Goal: Register for event/course

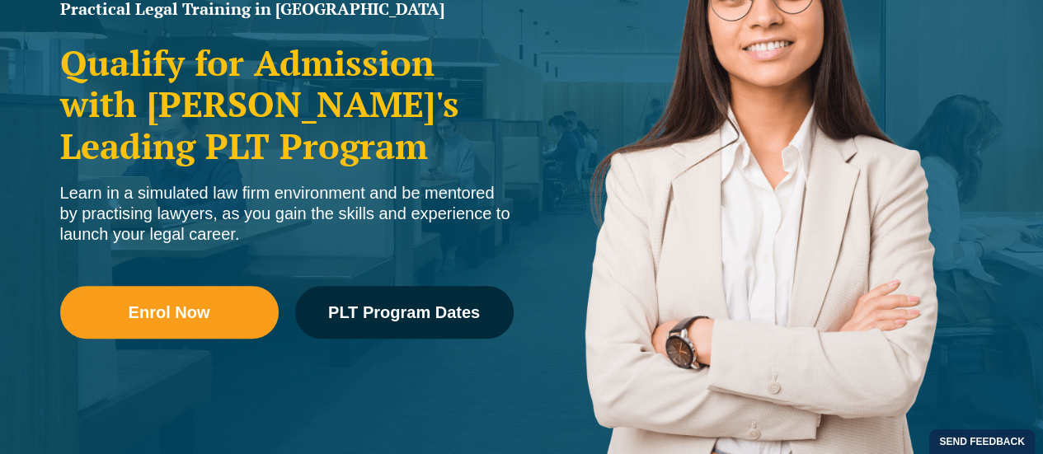
scroll to position [330, 0]
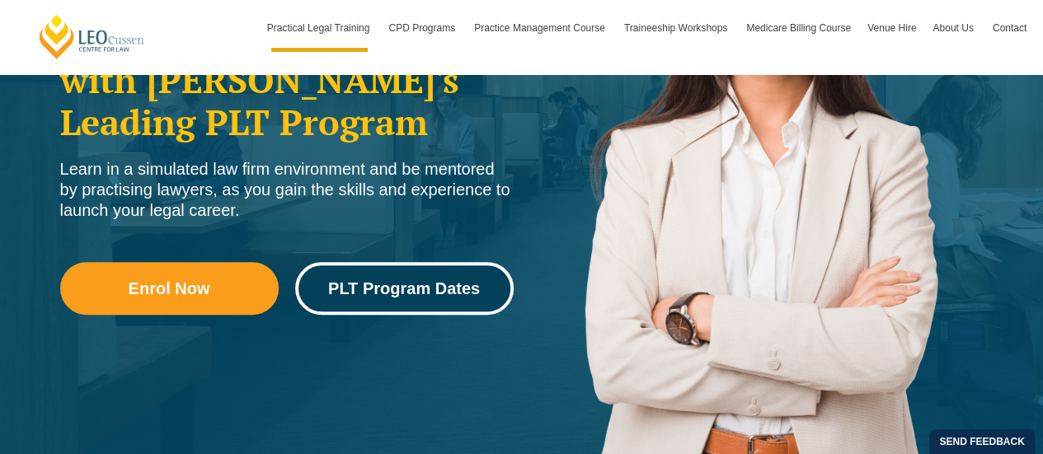
click at [364, 296] on span "PLT Program Dates" at bounding box center [404, 288] width 152 height 16
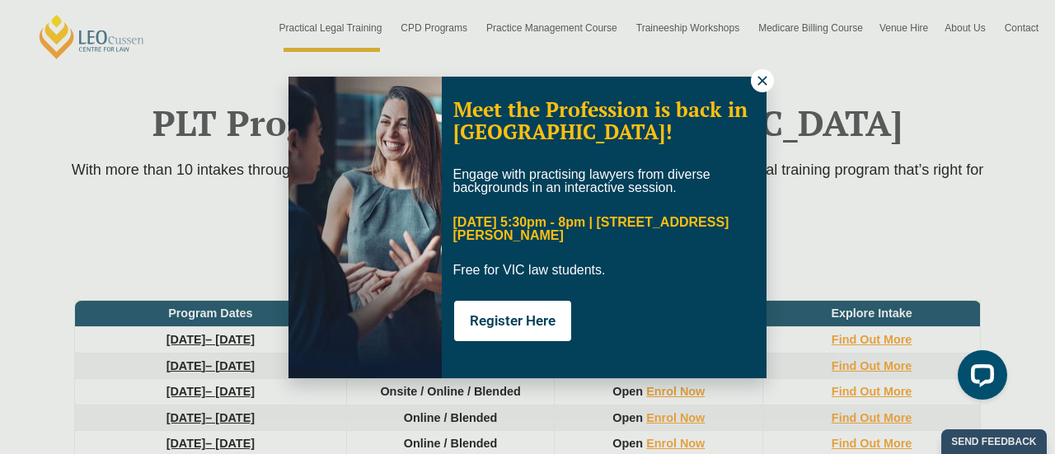
click at [770, 79] on button at bounding box center [762, 80] width 23 height 23
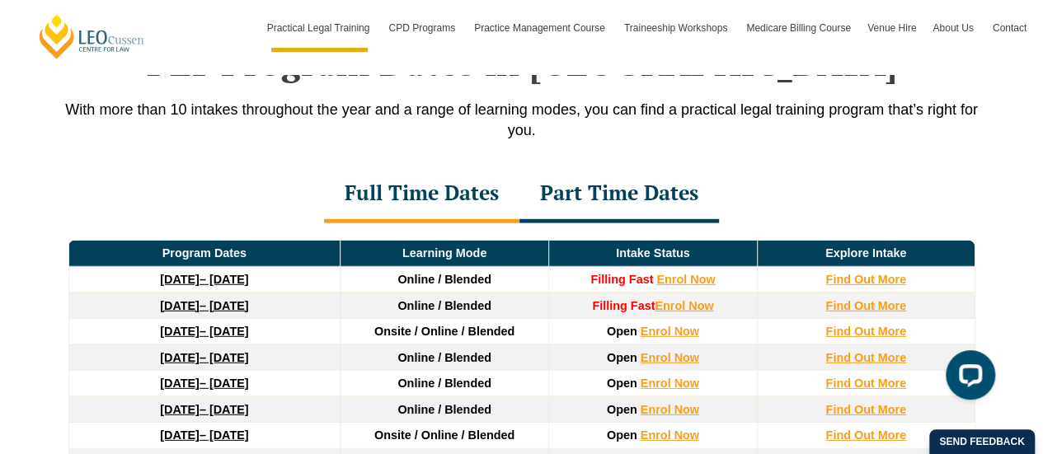
scroll to position [2210, 0]
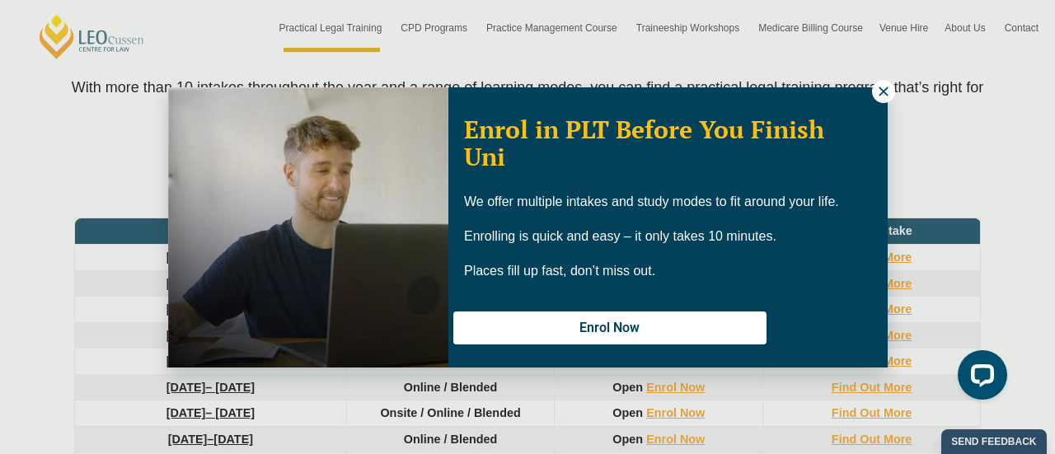
click at [890, 92] on button at bounding box center [883, 91] width 23 height 23
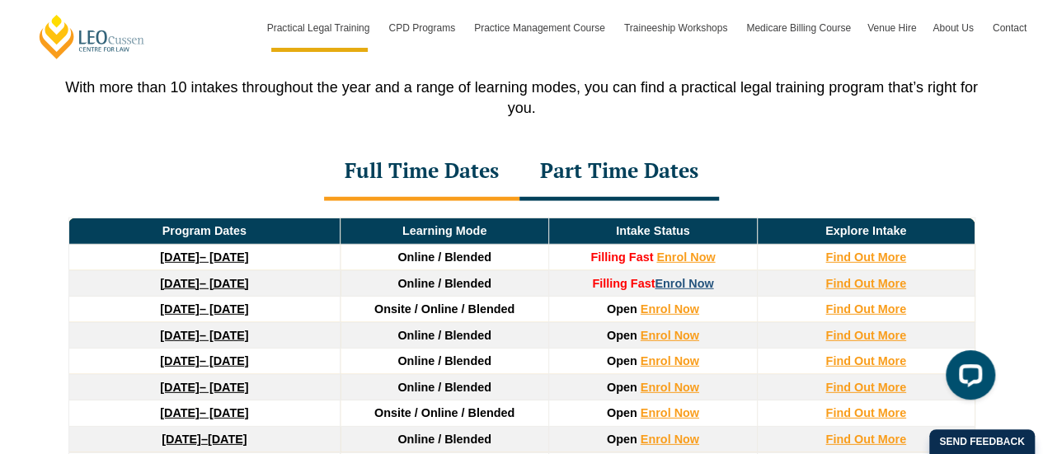
click at [685, 277] on link "Enrol Now" at bounding box center [684, 283] width 59 height 13
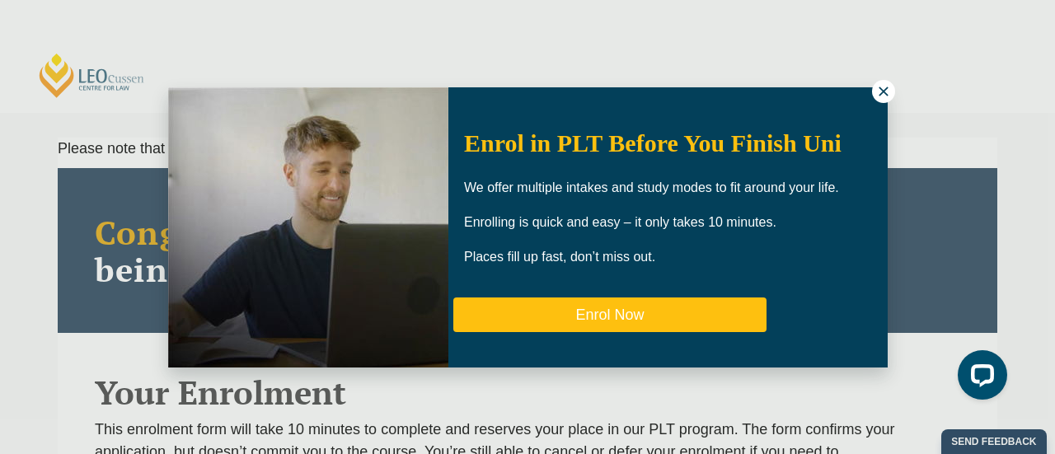
click at [645, 309] on button "Enrol Now" at bounding box center [609, 315] width 313 height 35
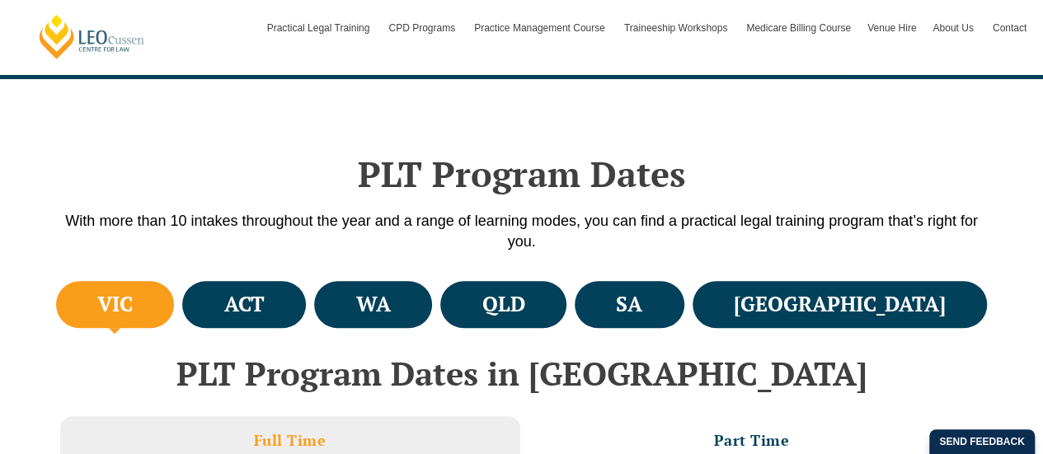
click at [132, 303] on h4 "VIC" at bounding box center [114, 304] width 35 height 27
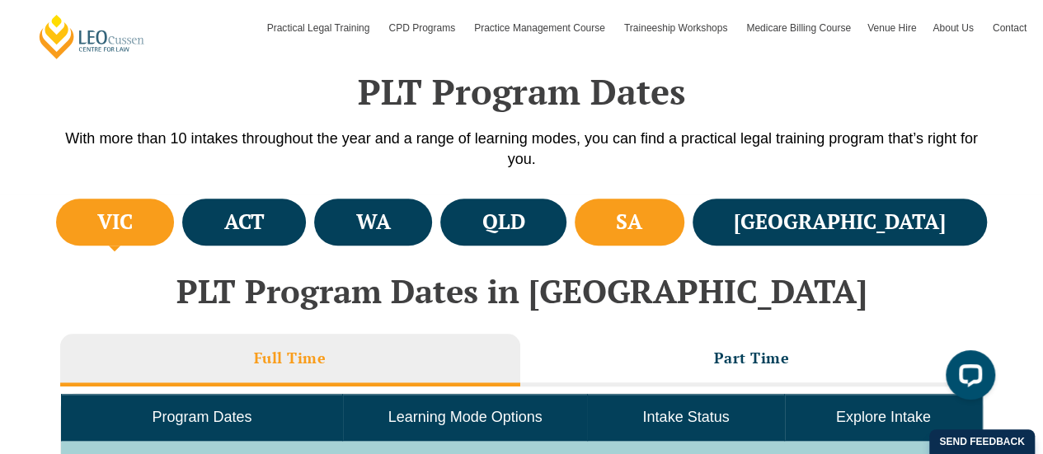
scroll to position [660, 0]
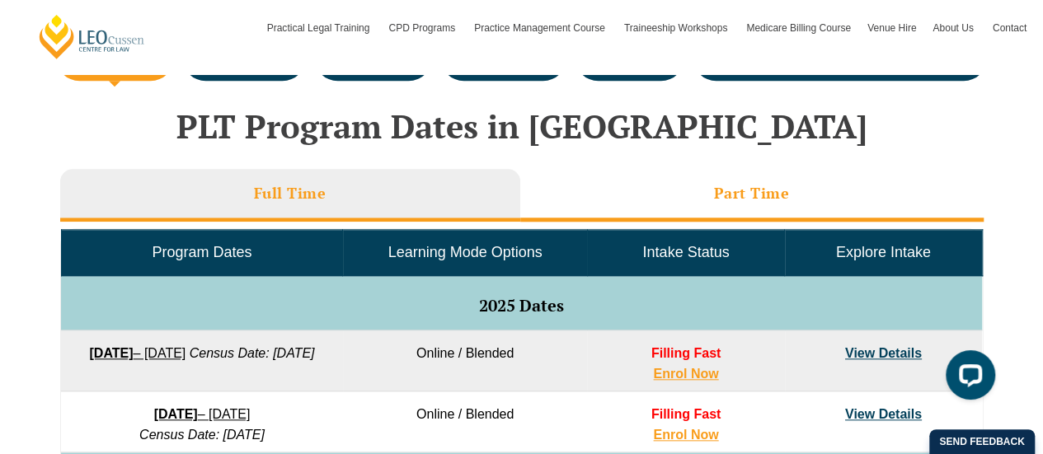
click at [746, 194] on h3 "Part Time" at bounding box center [752, 193] width 76 height 19
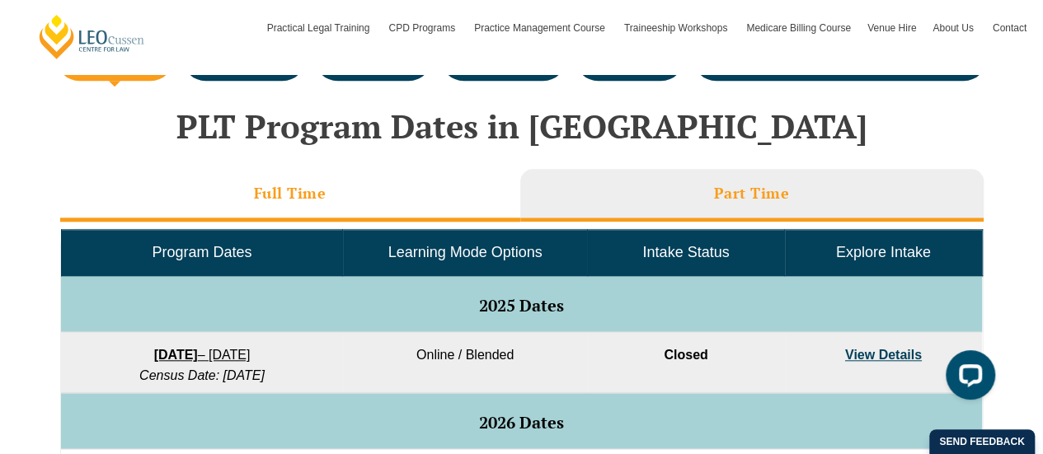
click at [285, 193] on h3 "Full Time" at bounding box center [290, 193] width 73 height 19
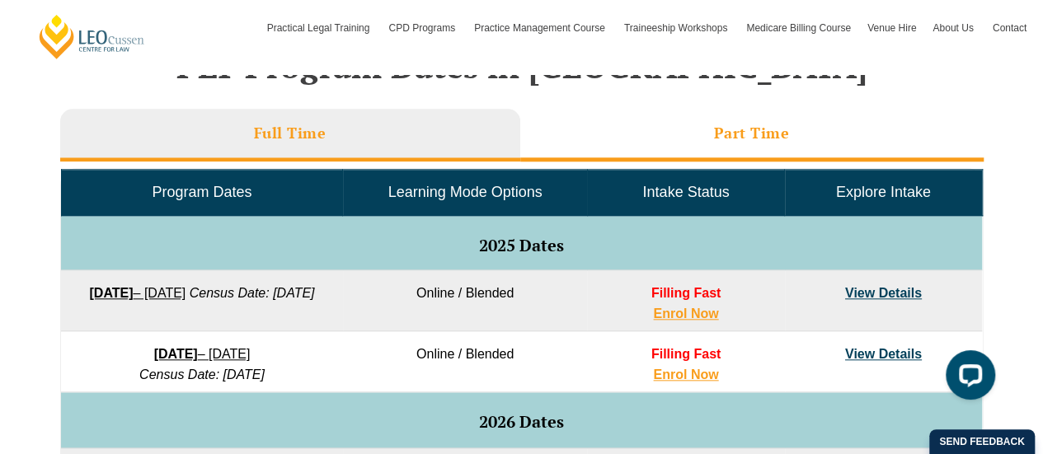
scroll to position [742, 0]
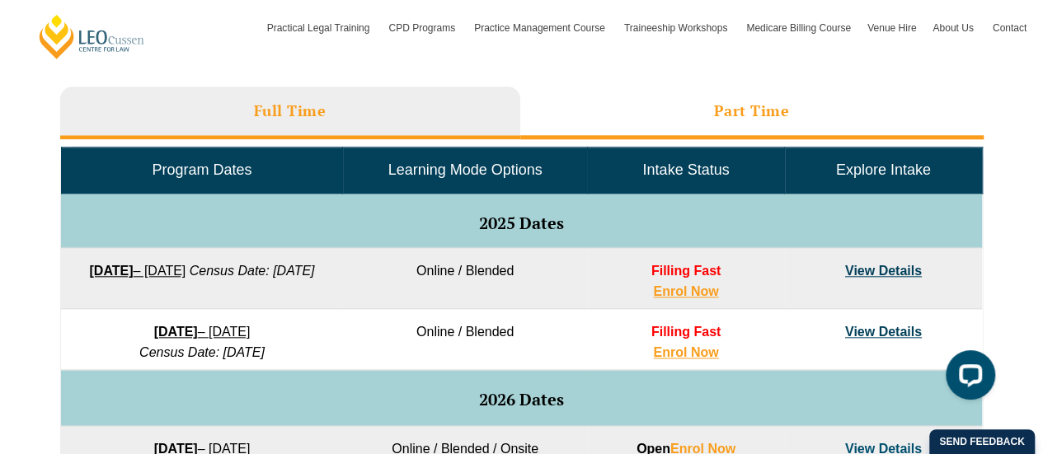
click at [712, 110] on li "Part Time" at bounding box center [751, 113] width 463 height 53
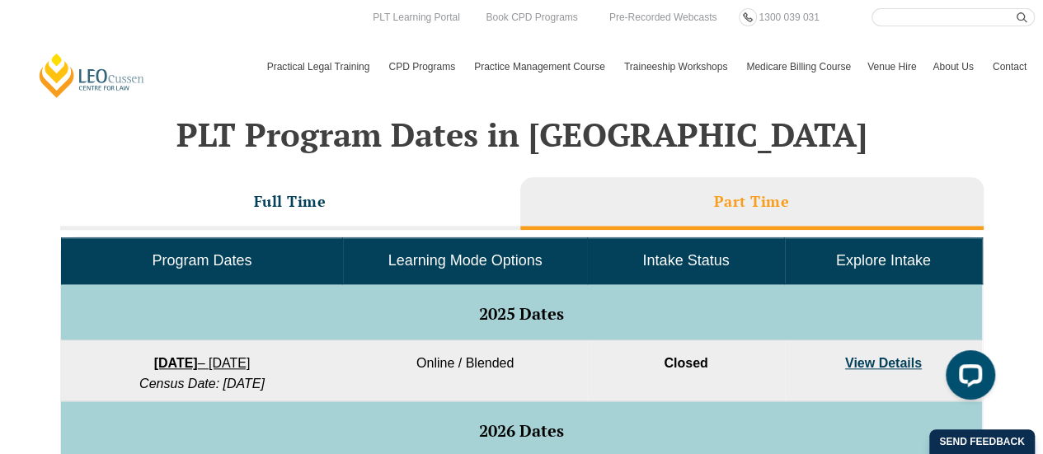
scroll to position [577, 0]
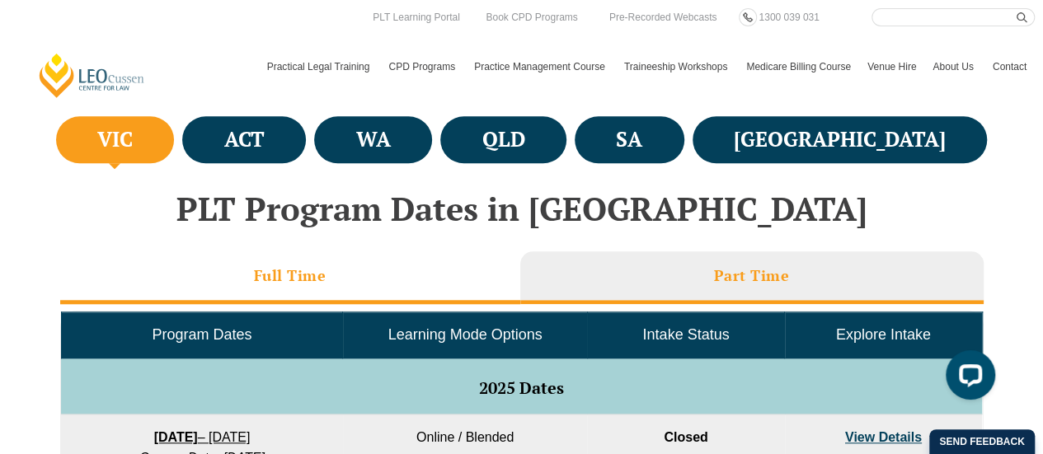
click at [264, 275] on h3 "Full Time" at bounding box center [290, 275] width 73 height 19
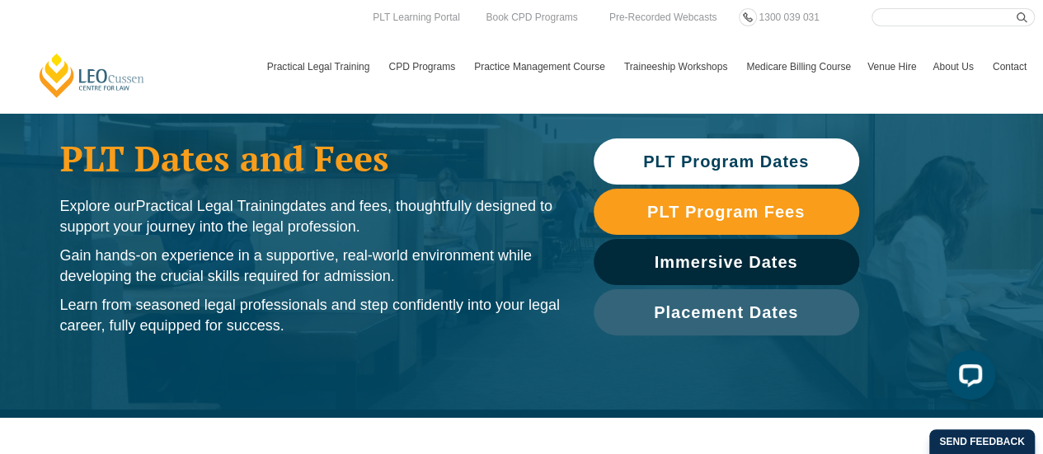
scroll to position [0, 0]
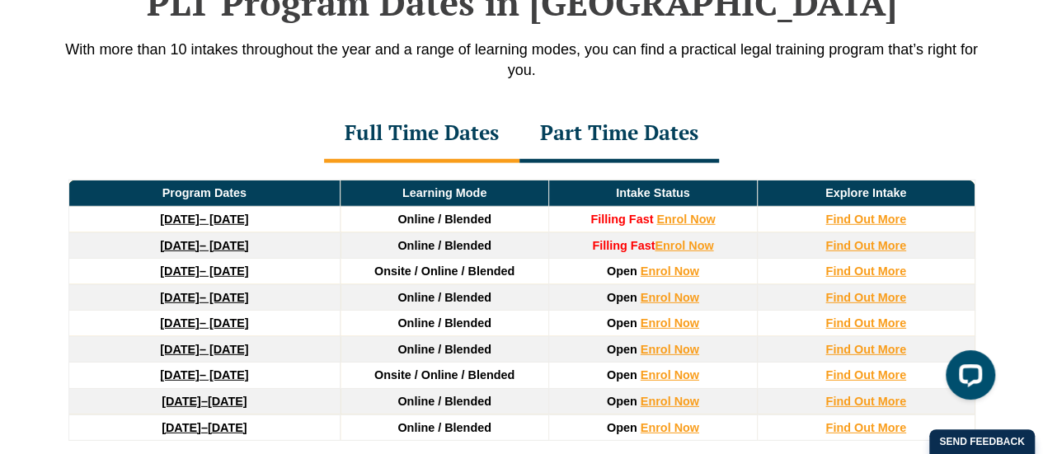
scroll to position [2210, 0]
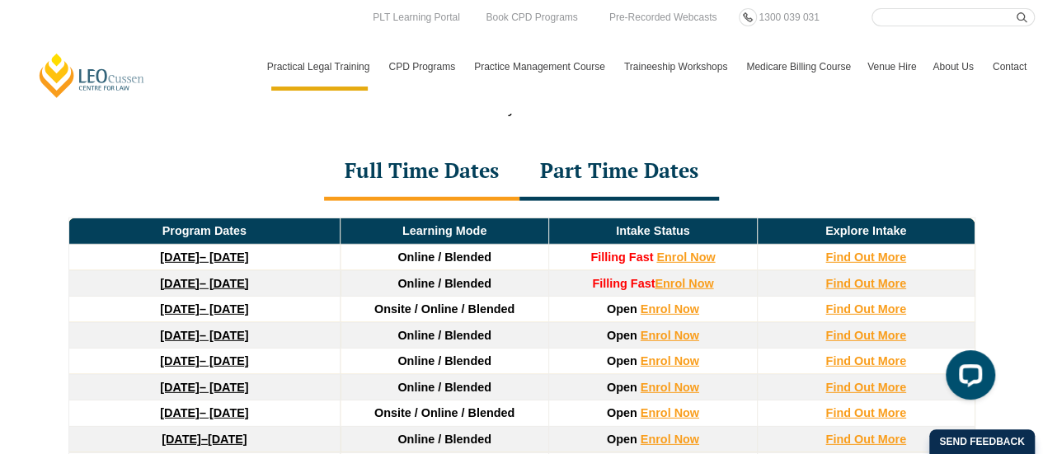
click at [597, 167] on div "Part Time Dates" at bounding box center [619, 172] width 200 height 58
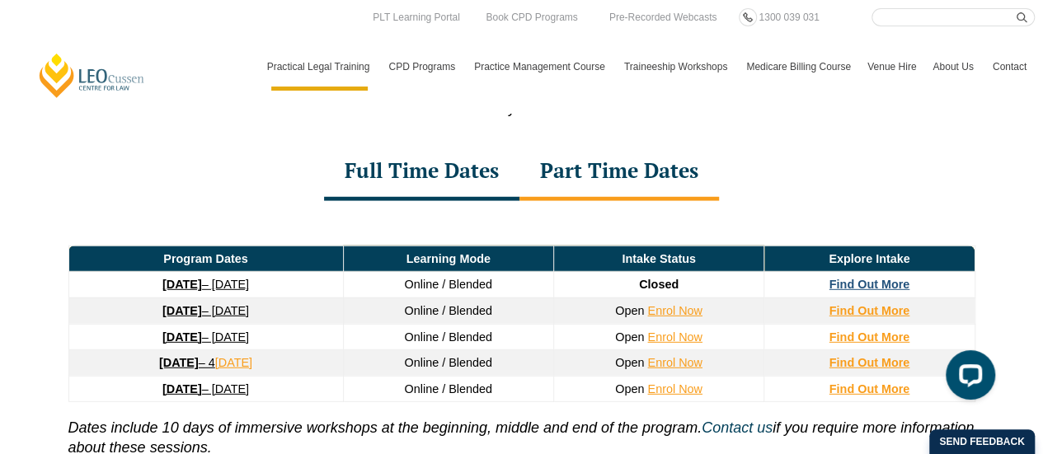
click at [873, 278] on strong "Find Out More" at bounding box center [869, 284] width 81 height 13
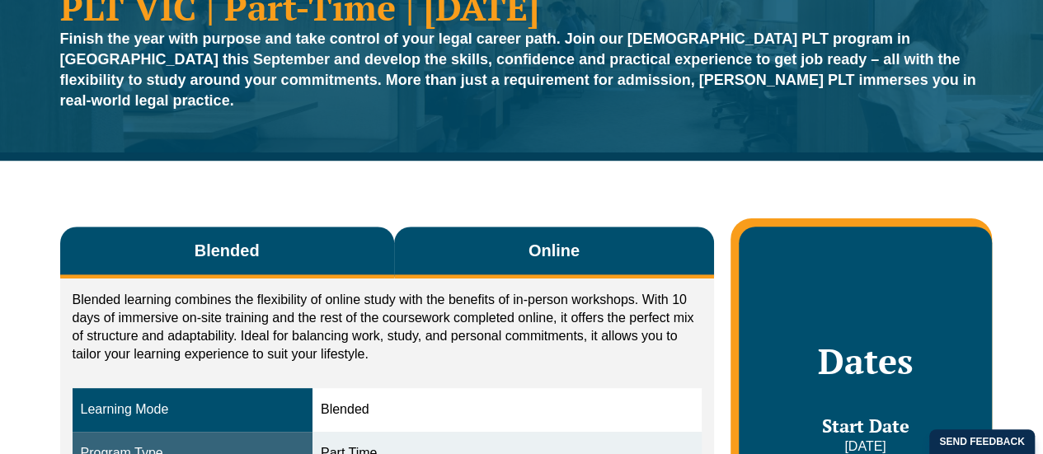
click at [529, 242] on button "Online" at bounding box center [554, 253] width 321 height 52
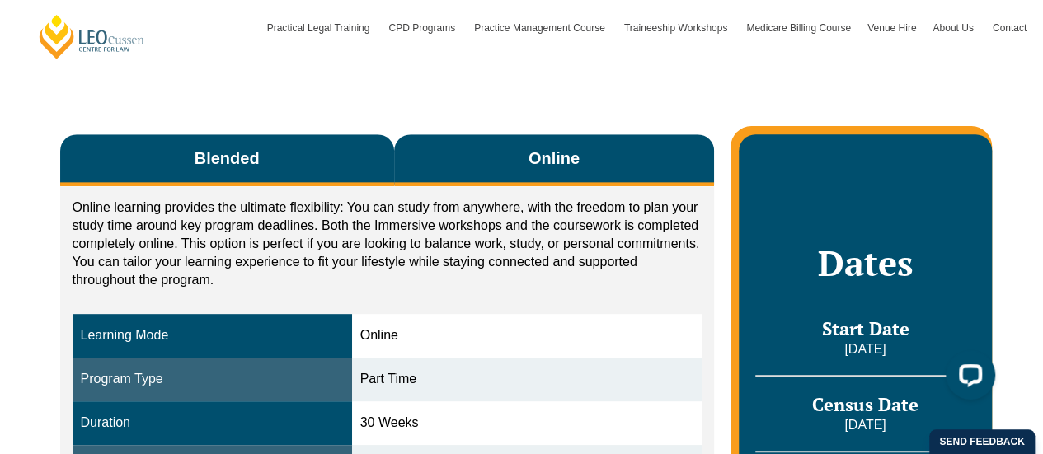
scroll to position [247, 0]
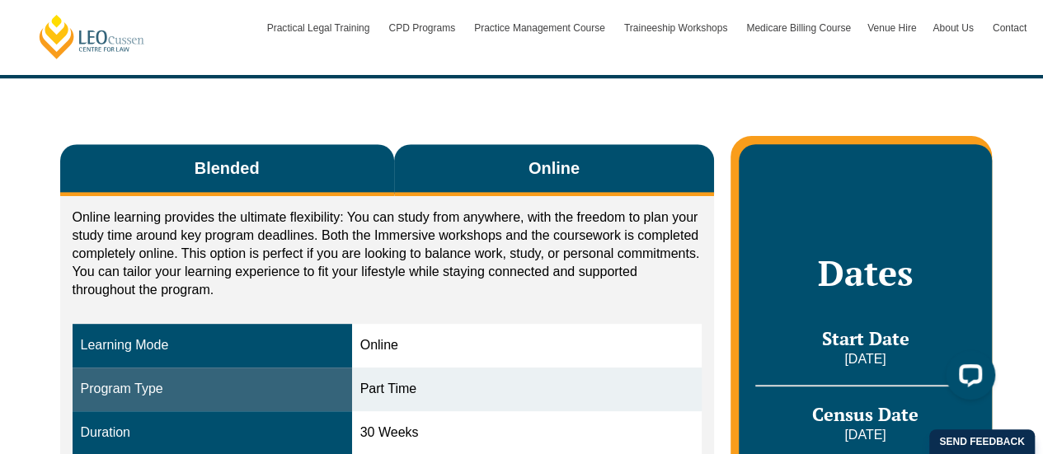
click at [242, 157] on span "Blended" at bounding box center [227, 168] width 65 height 23
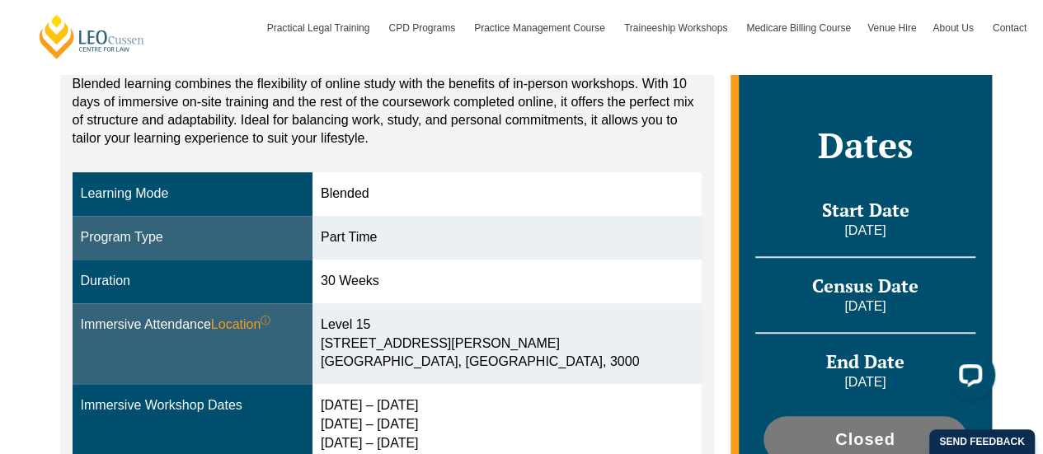
scroll to position [165, 0]
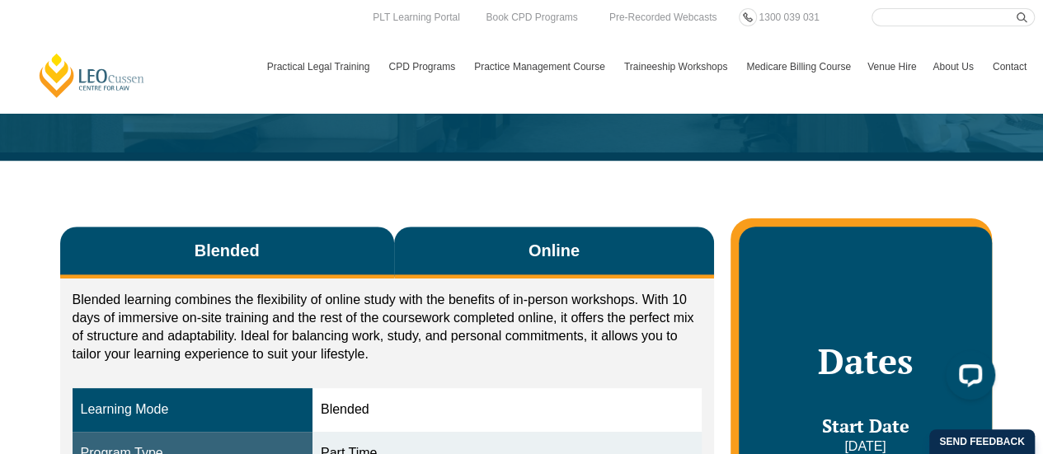
click at [505, 229] on button "Online" at bounding box center [554, 253] width 321 height 52
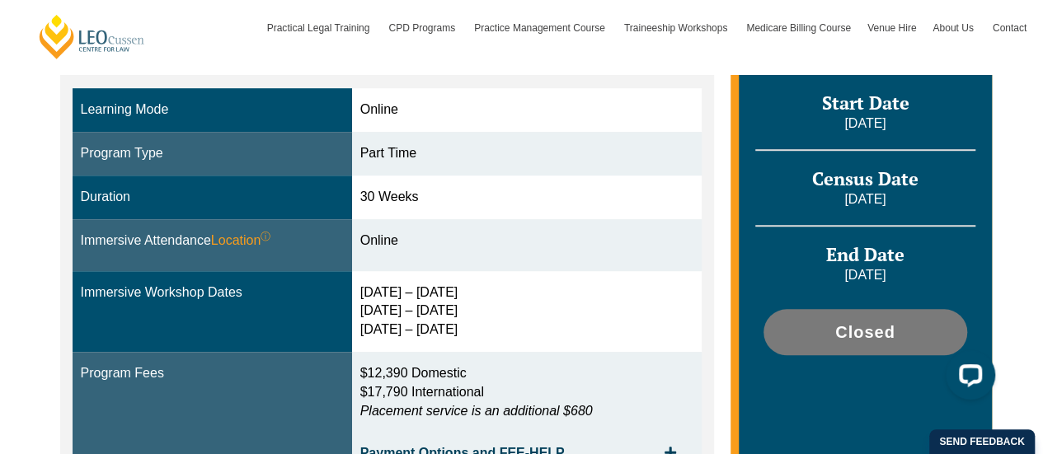
scroll to position [577, 0]
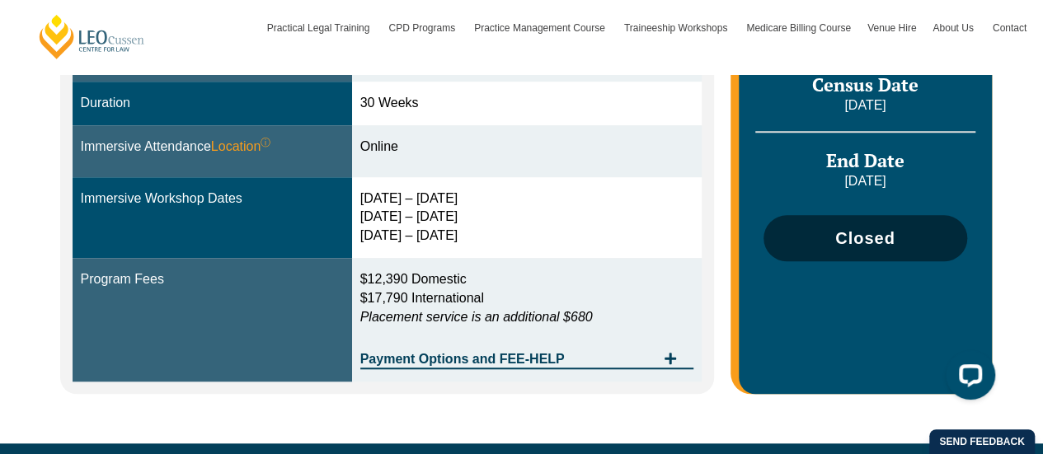
click at [853, 230] on span "Closed" at bounding box center [865, 238] width 60 height 16
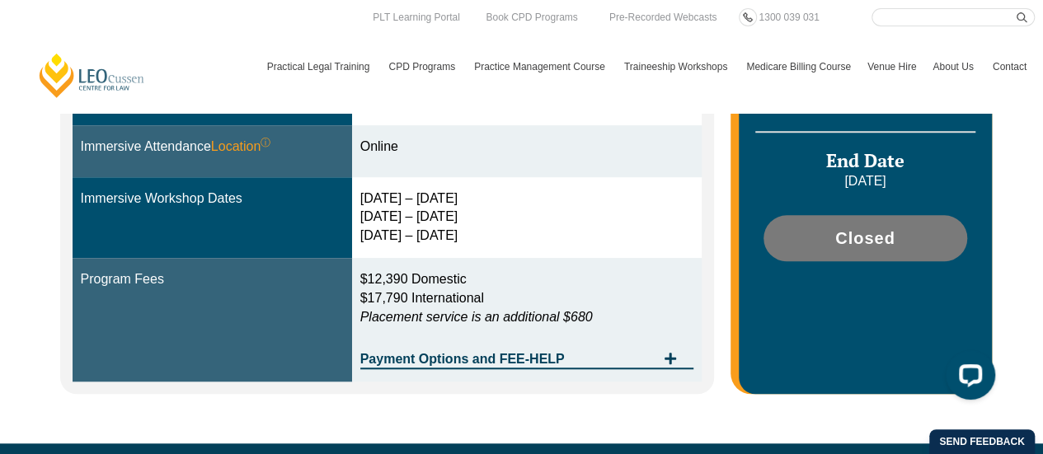
click at [674, 352] on icon "Tabs. Open items with Enter or Space, close with Escape and navigate using the …" at bounding box center [670, 358] width 13 height 13
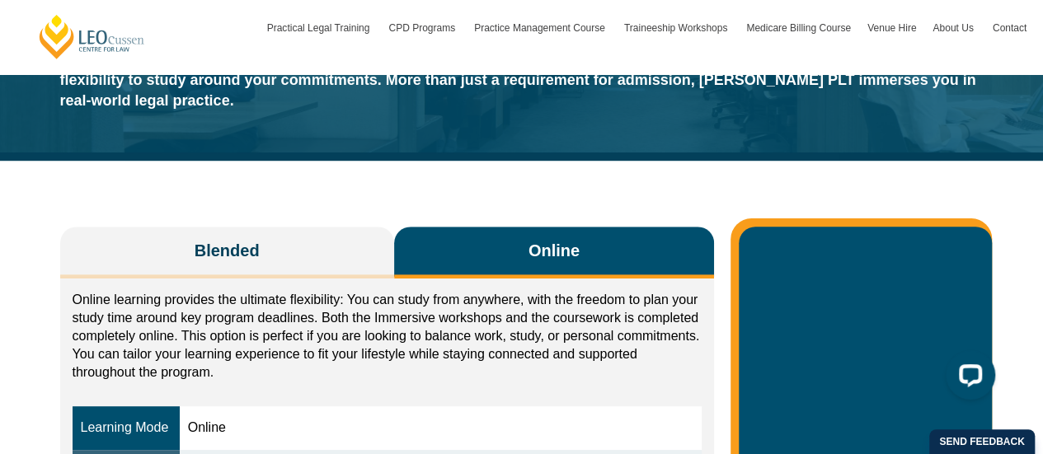
scroll to position [0, 0]
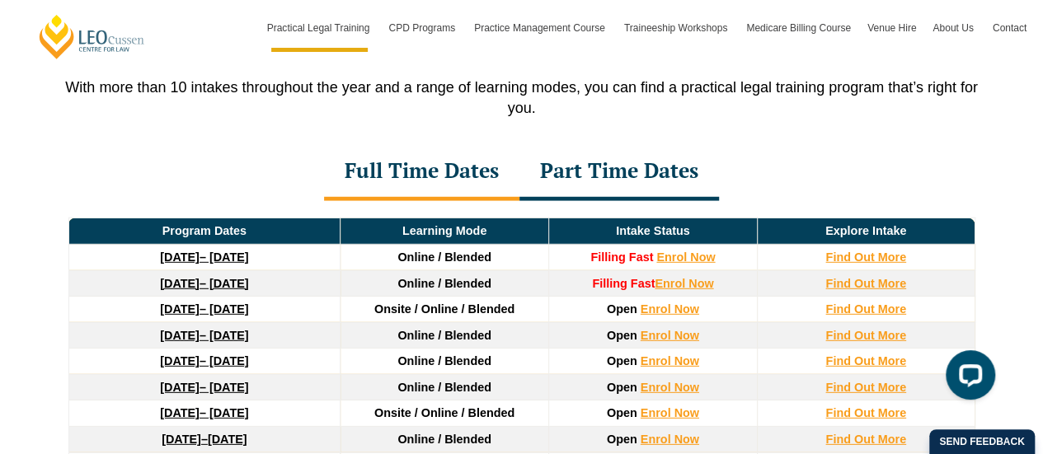
click at [626, 158] on div "Part Time Dates" at bounding box center [619, 172] width 200 height 58
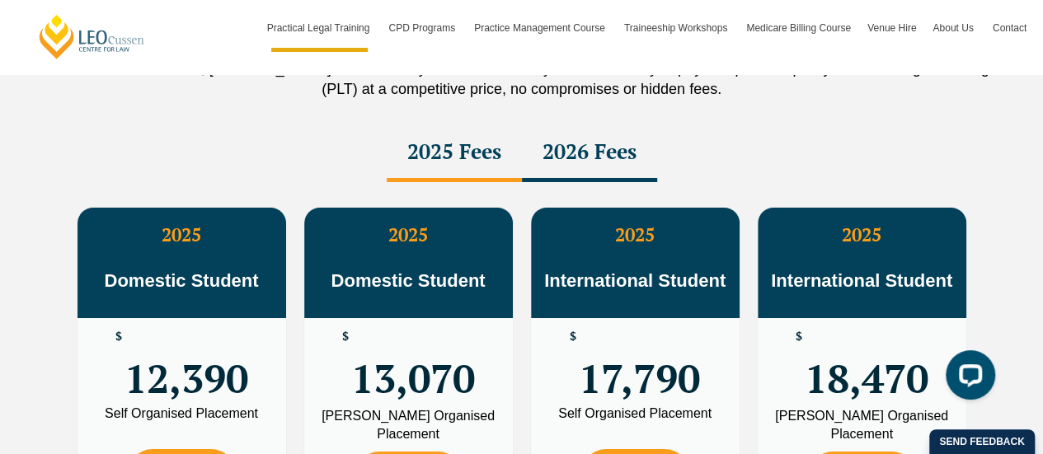
scroll to position [2952, 0]
